Goal: Task Accomplishment & Management: Use online tool/utility

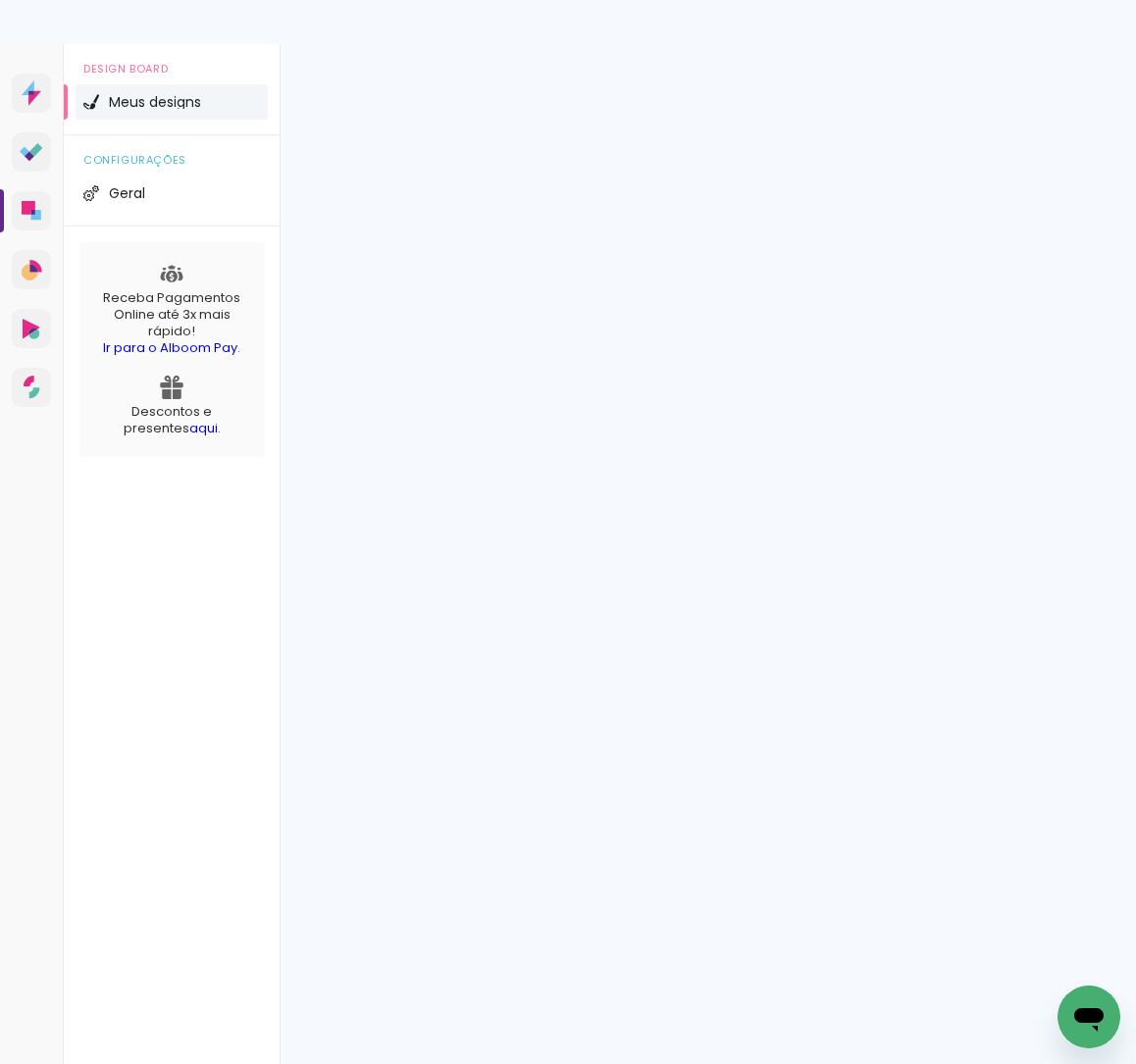
click at [807, 18] on div at bounding box center [568, 22] width 1136 height 44
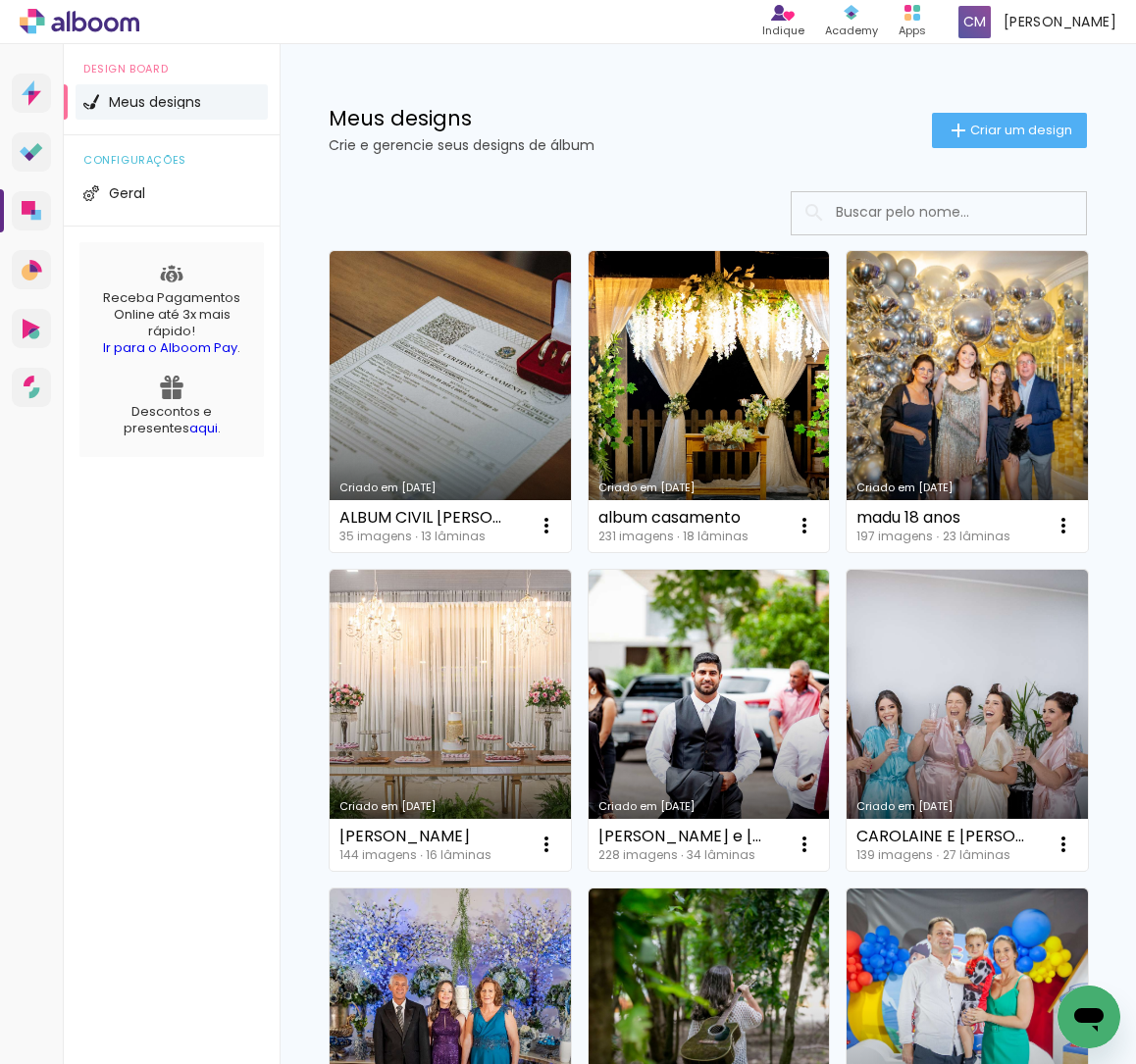
click at [445, 392] on link "Criado em [DATE]" at bounding box center [449, 401] width 241 height 301
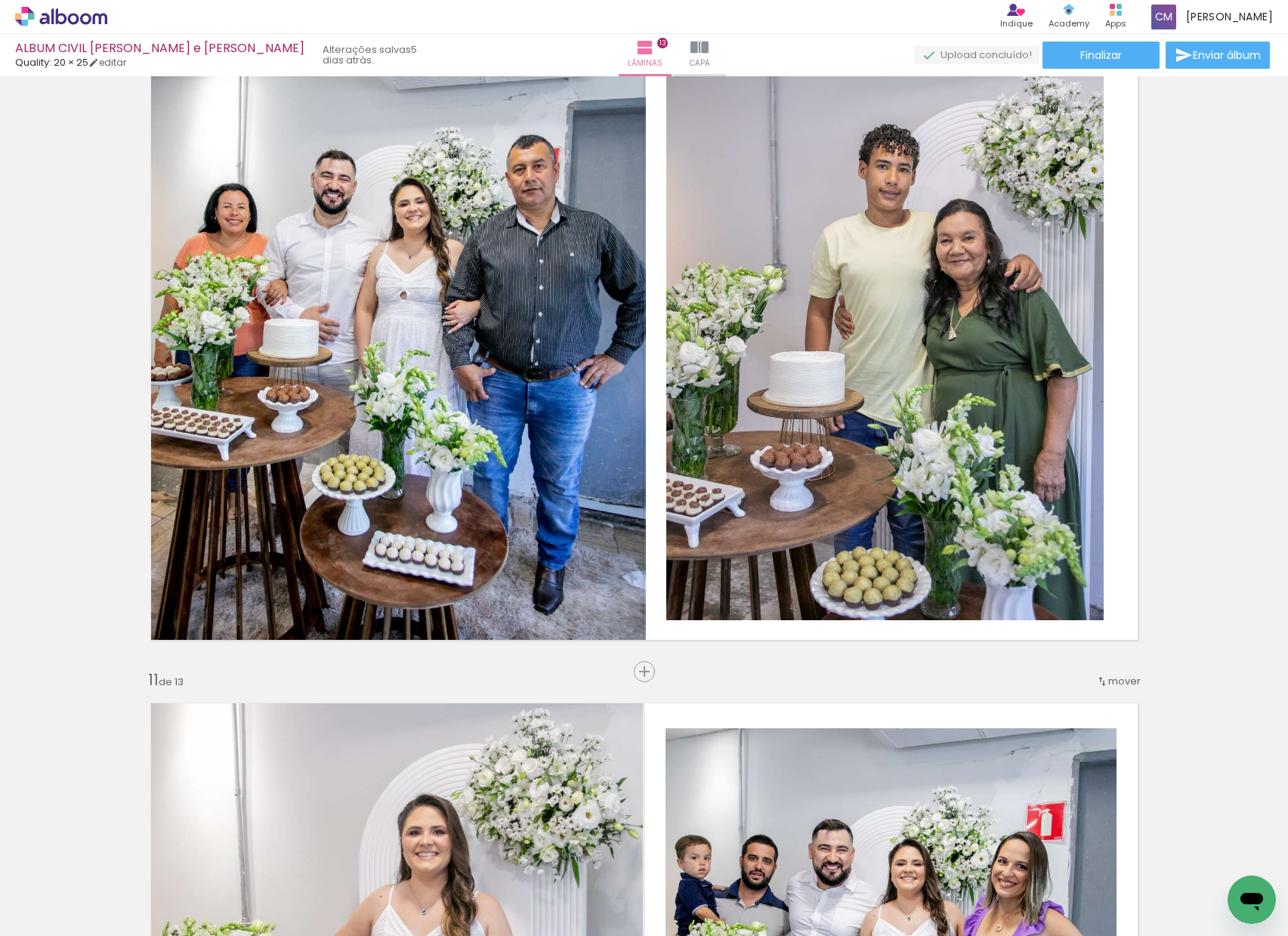
scroll to position [0, 1801]
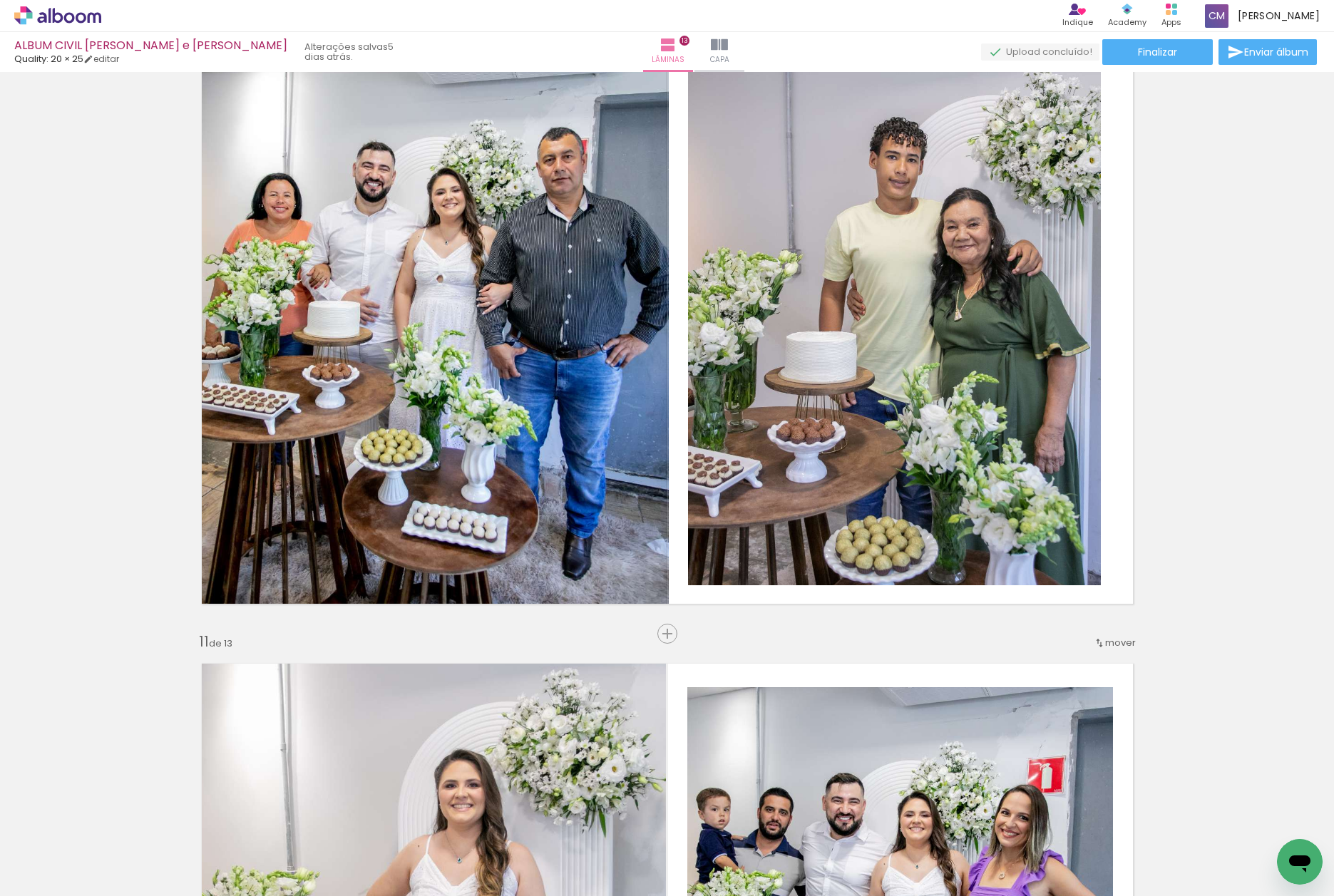
scroll to position [0, 184]
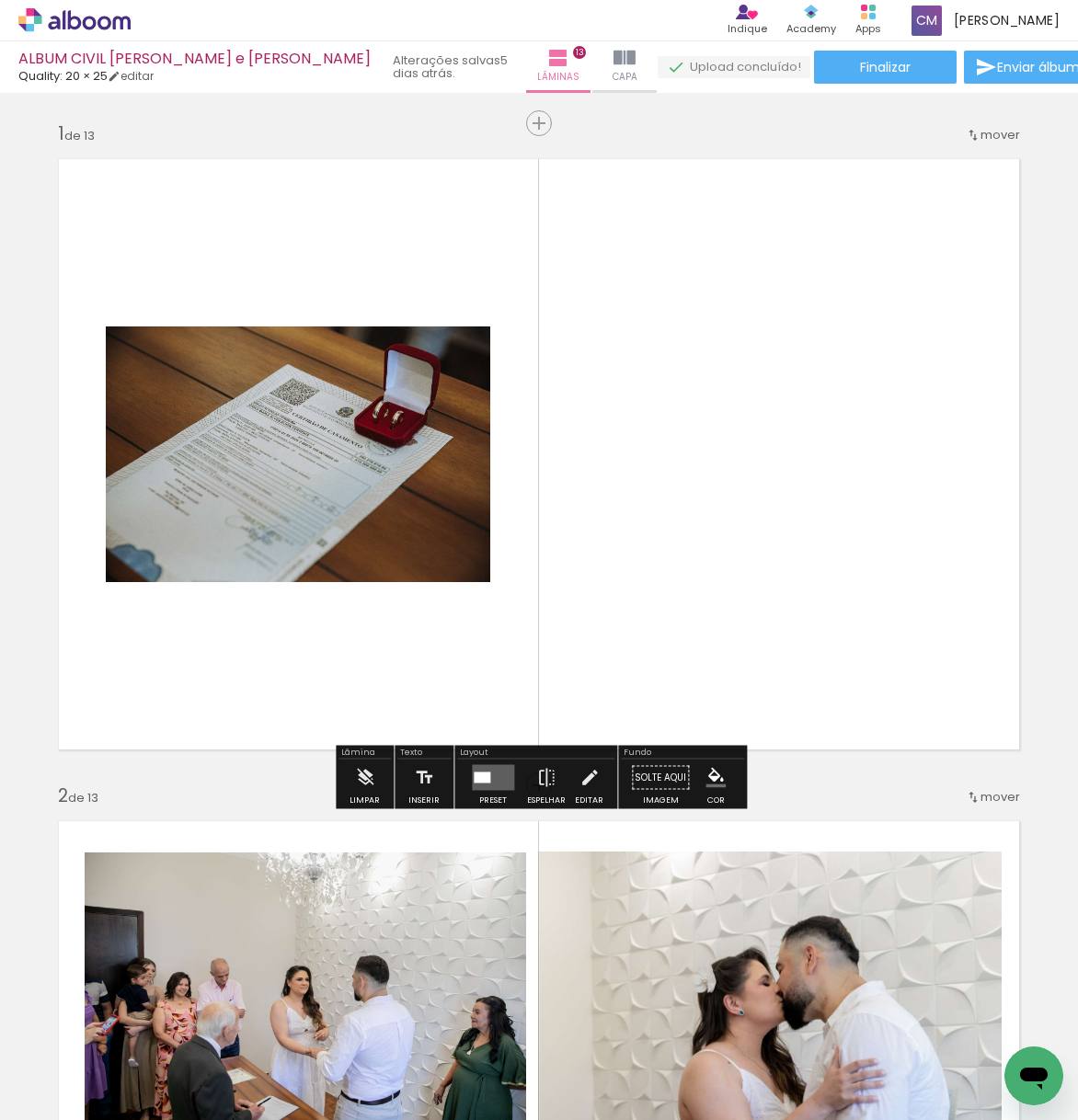
scroll to position [0, 238]
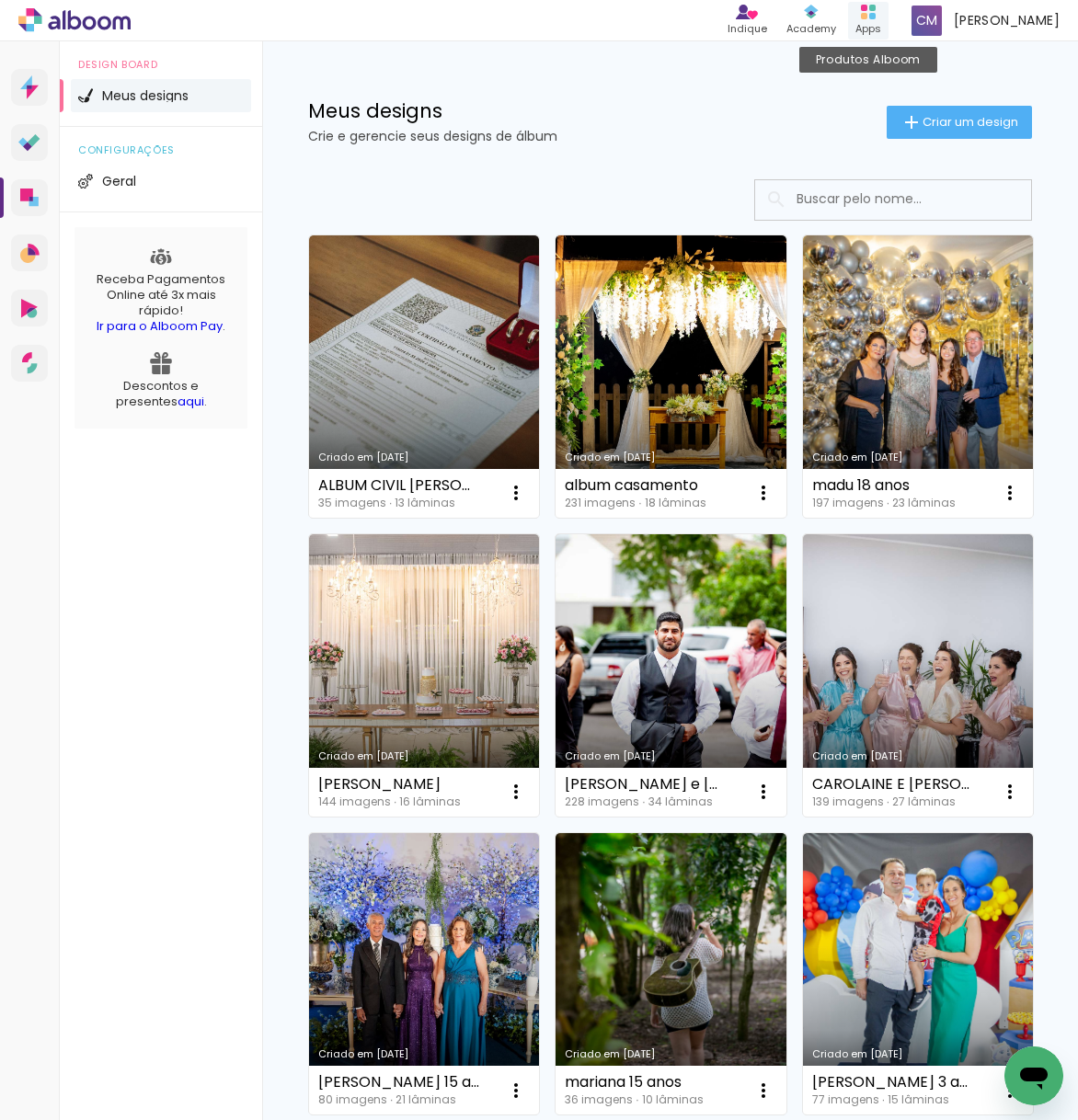
click at [868, 18] on rect at bounding box center [864, 16] width 6 height 6
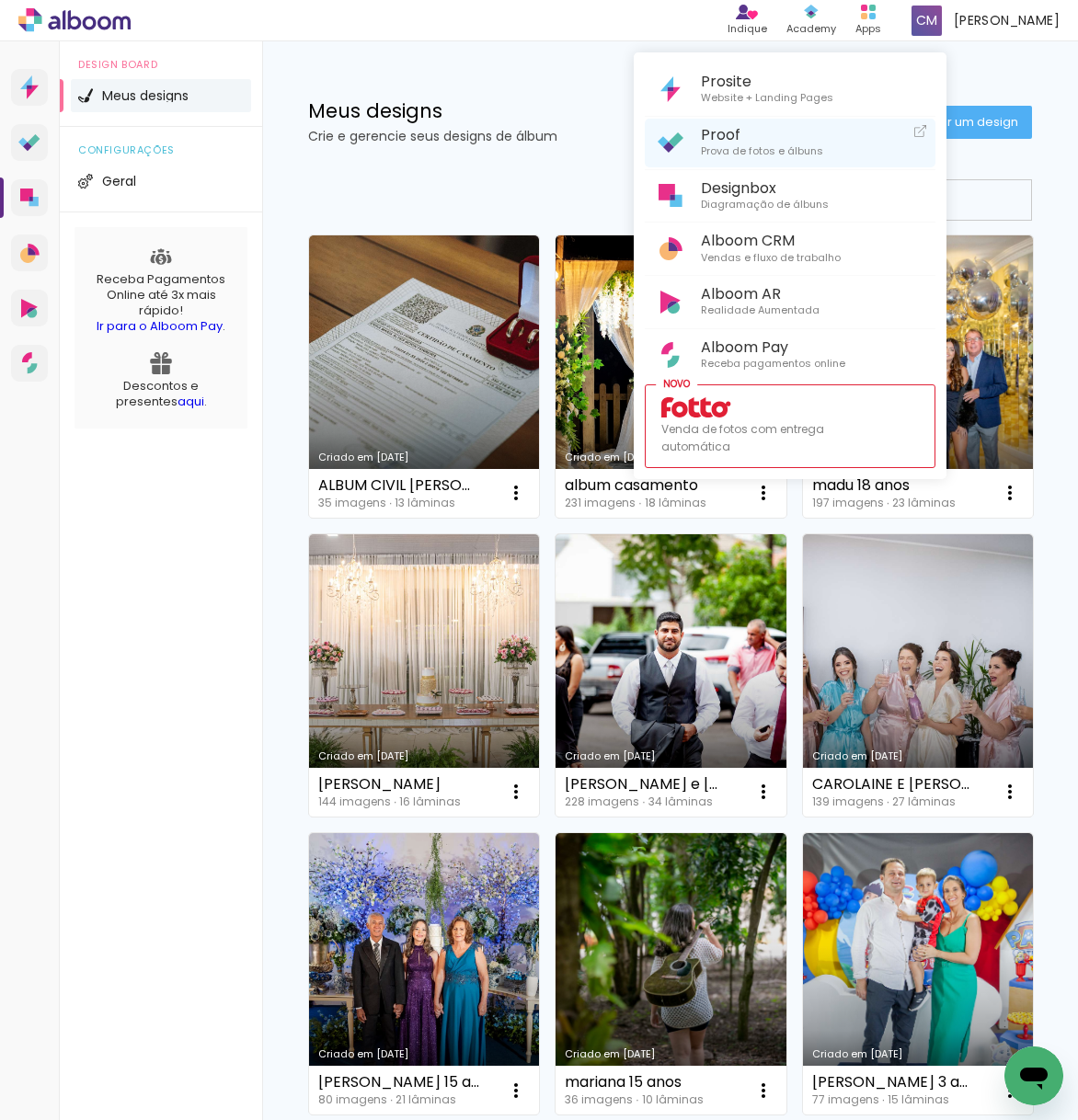
click at [788, 140] on span "Proof" at bounding box center [762, 135] width 123 height 18
